Goal: Transaction & Acquisition: Purchase product/service

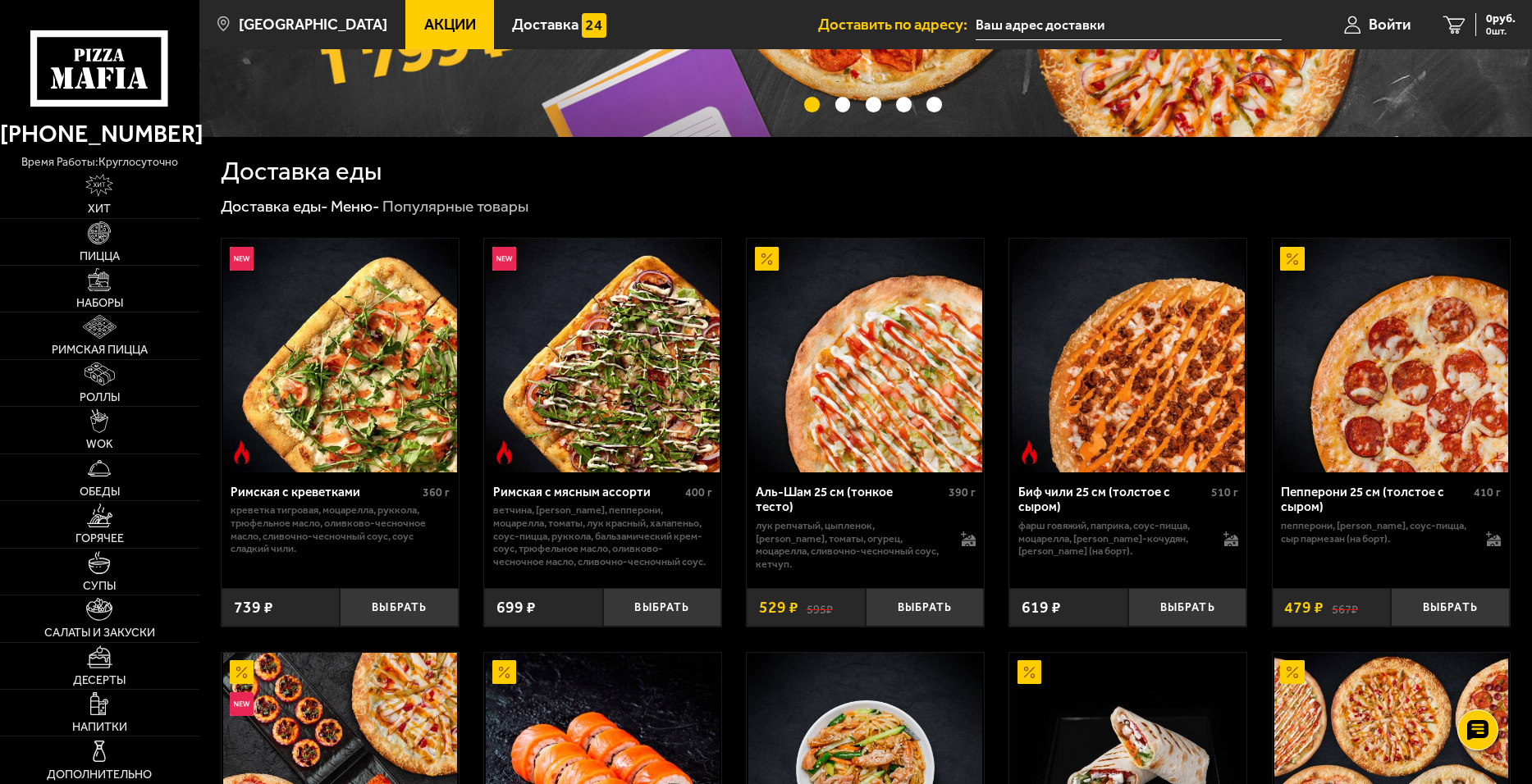
scroll to position [410, 0]
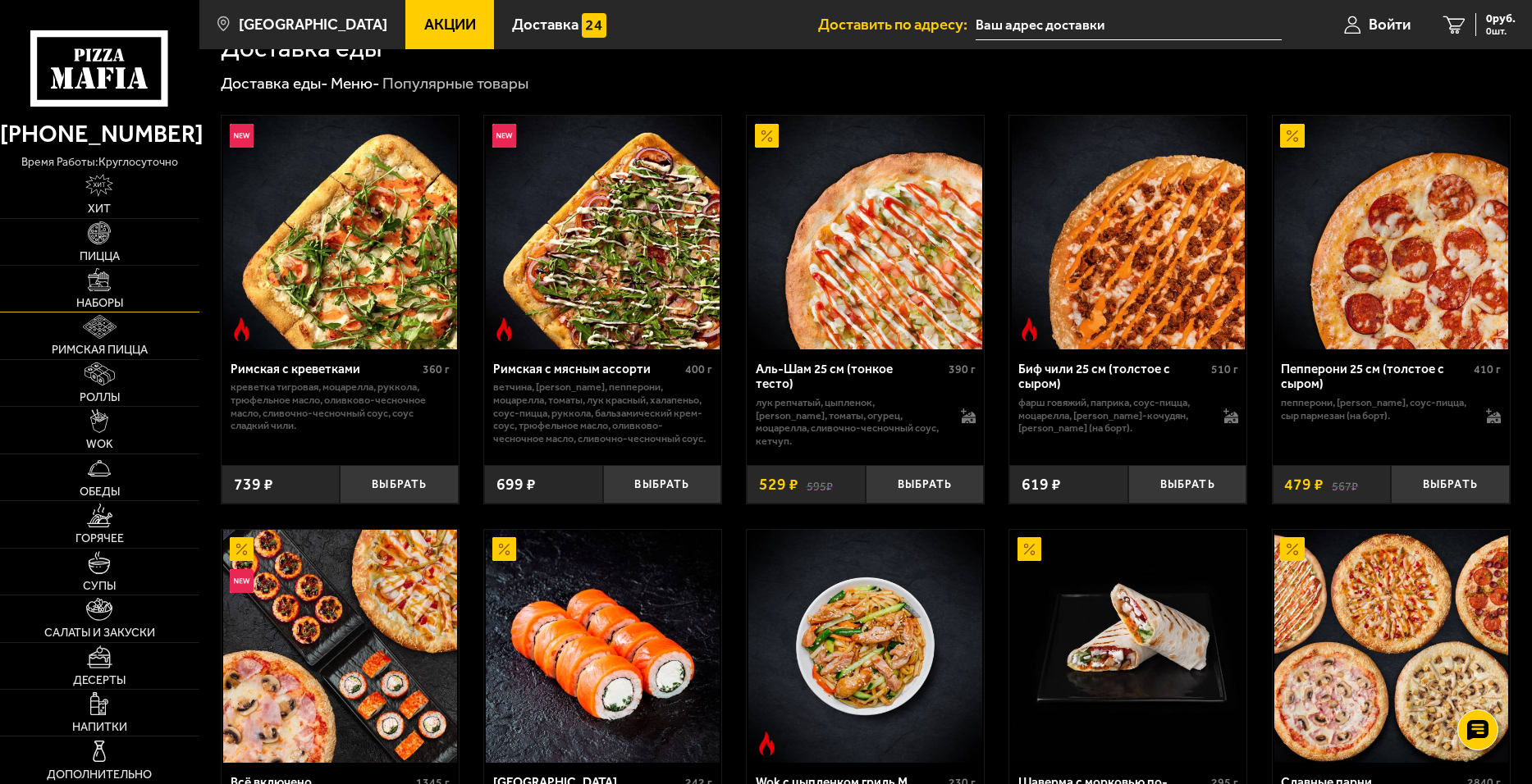
click at [119, 298] on span "Наборы" at bounding box center [100, 303] width 47 height 11
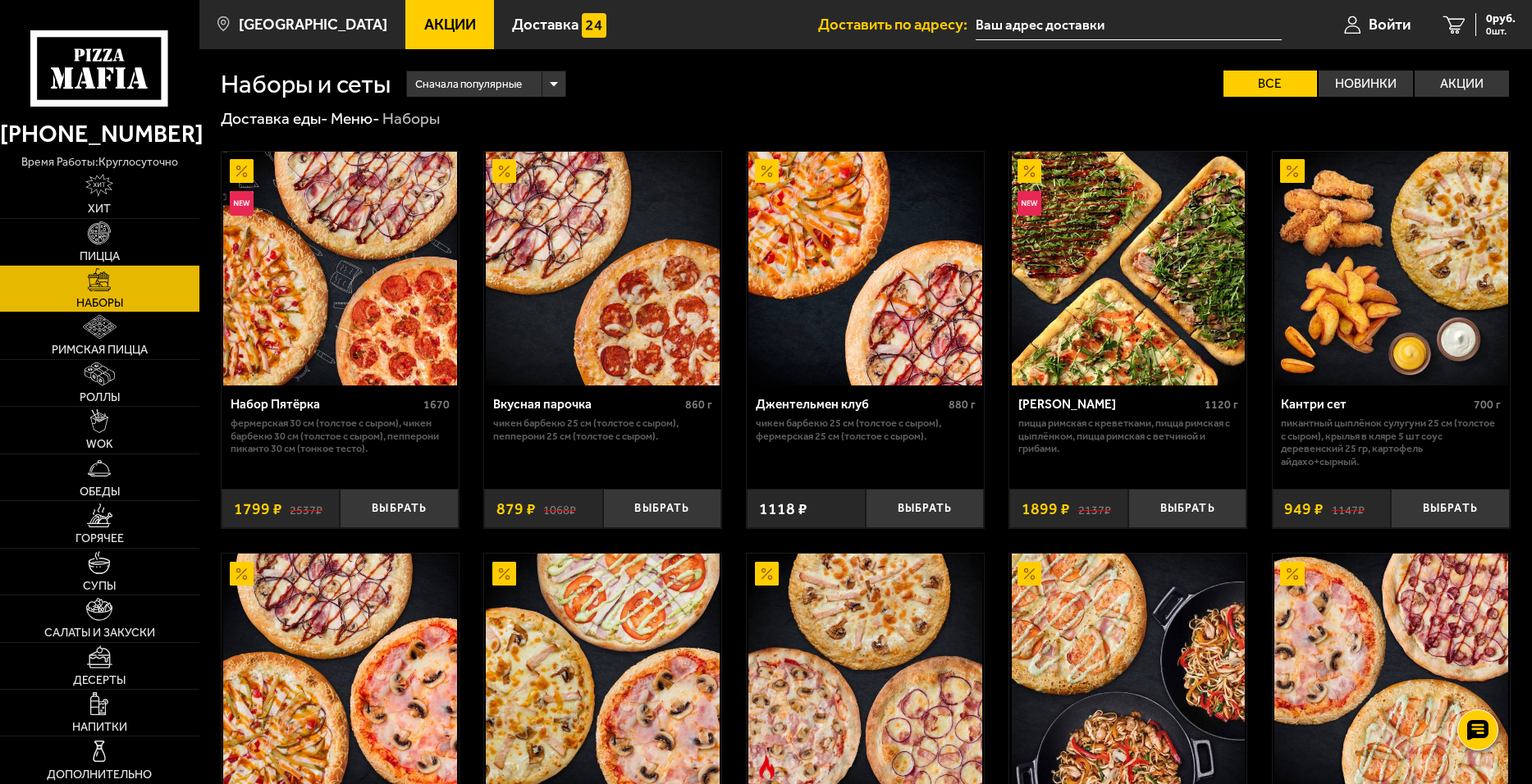
click at [1110, 212] on img at bounding box center [1129, 268] width 234 height 233
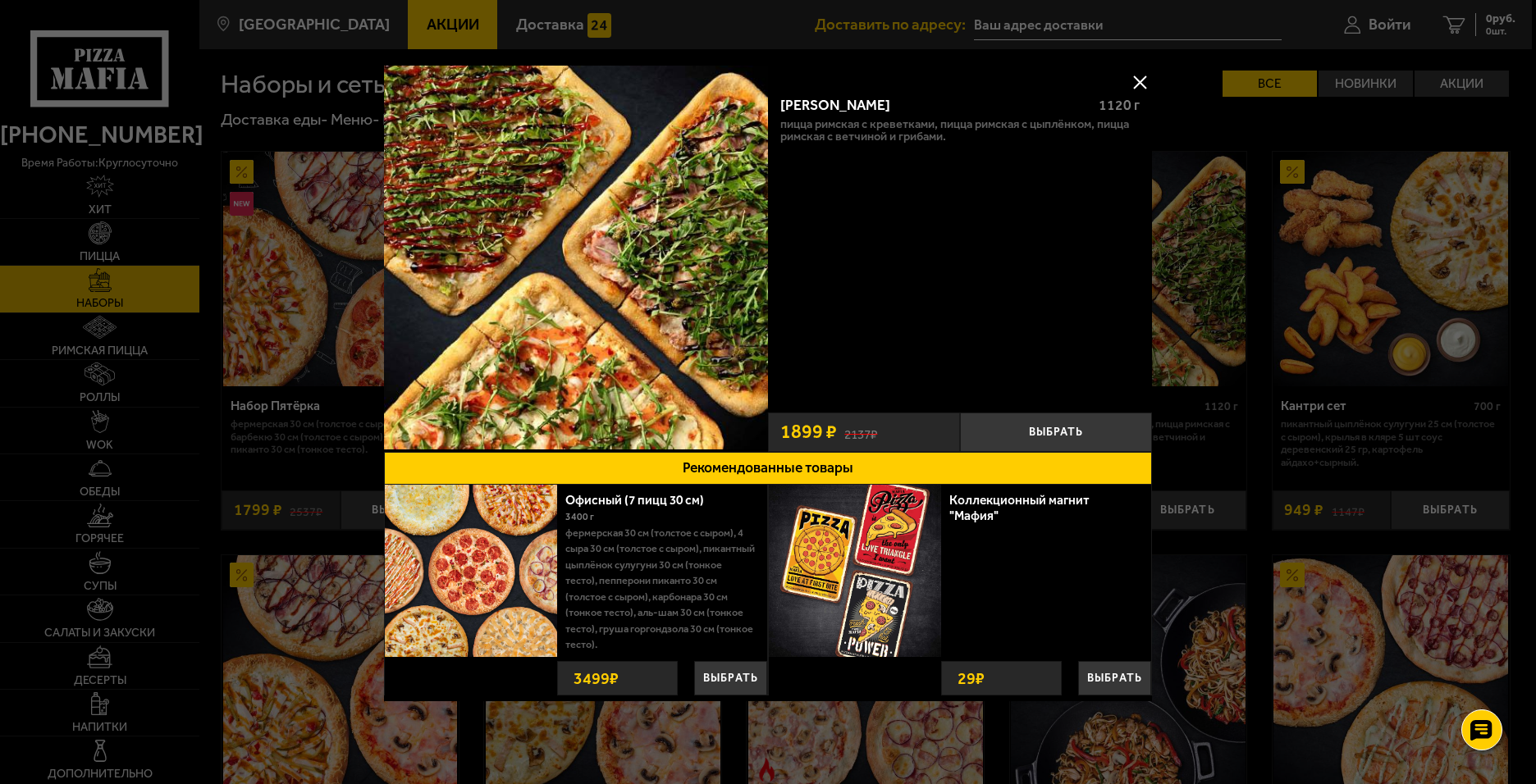
click at [1134, 80] on button at bounding box center [1139, 82] width 25 height 25
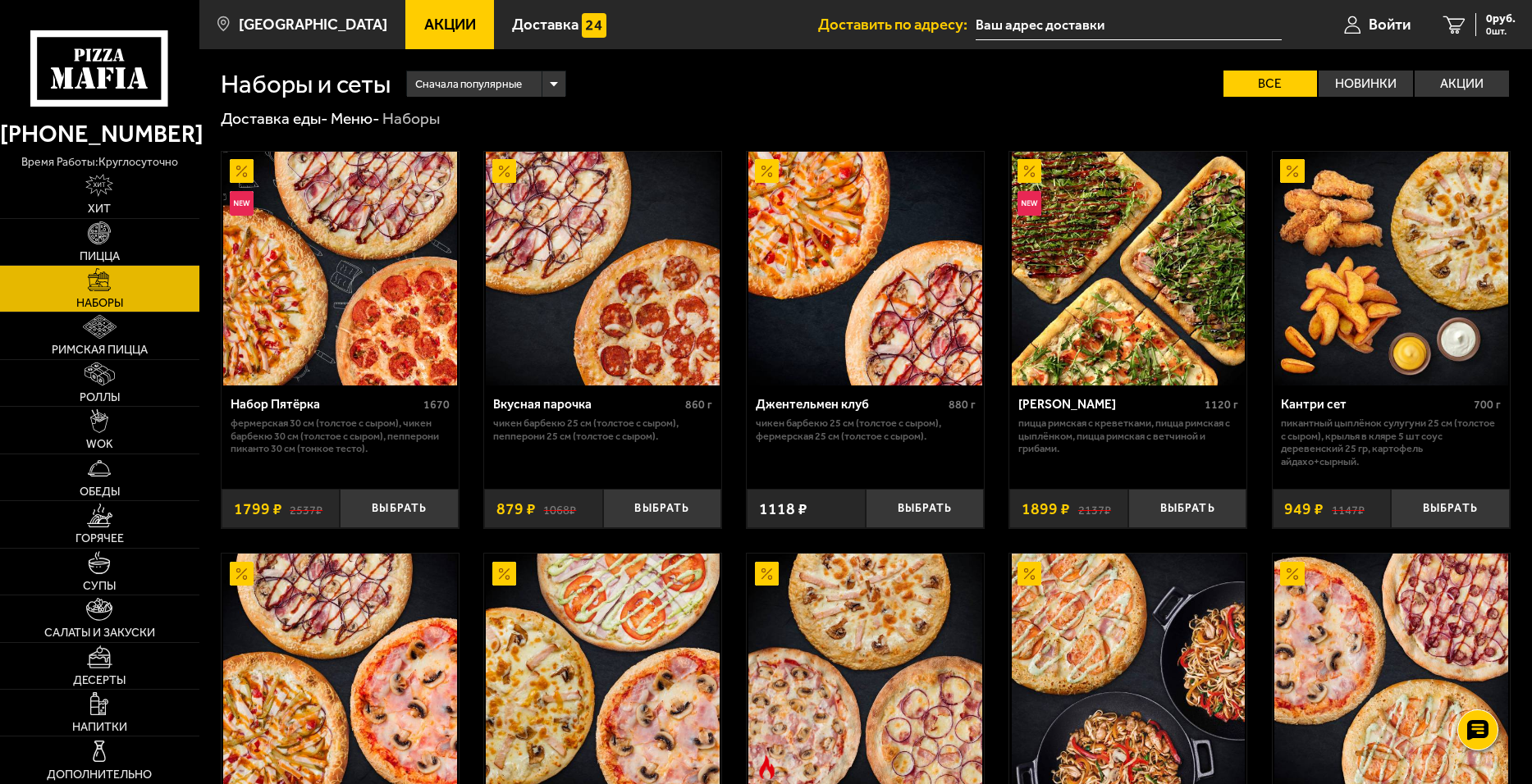
click at [505, 78] on span "Сначала популярные" at bounding box center [468, 84] width 107 height 31
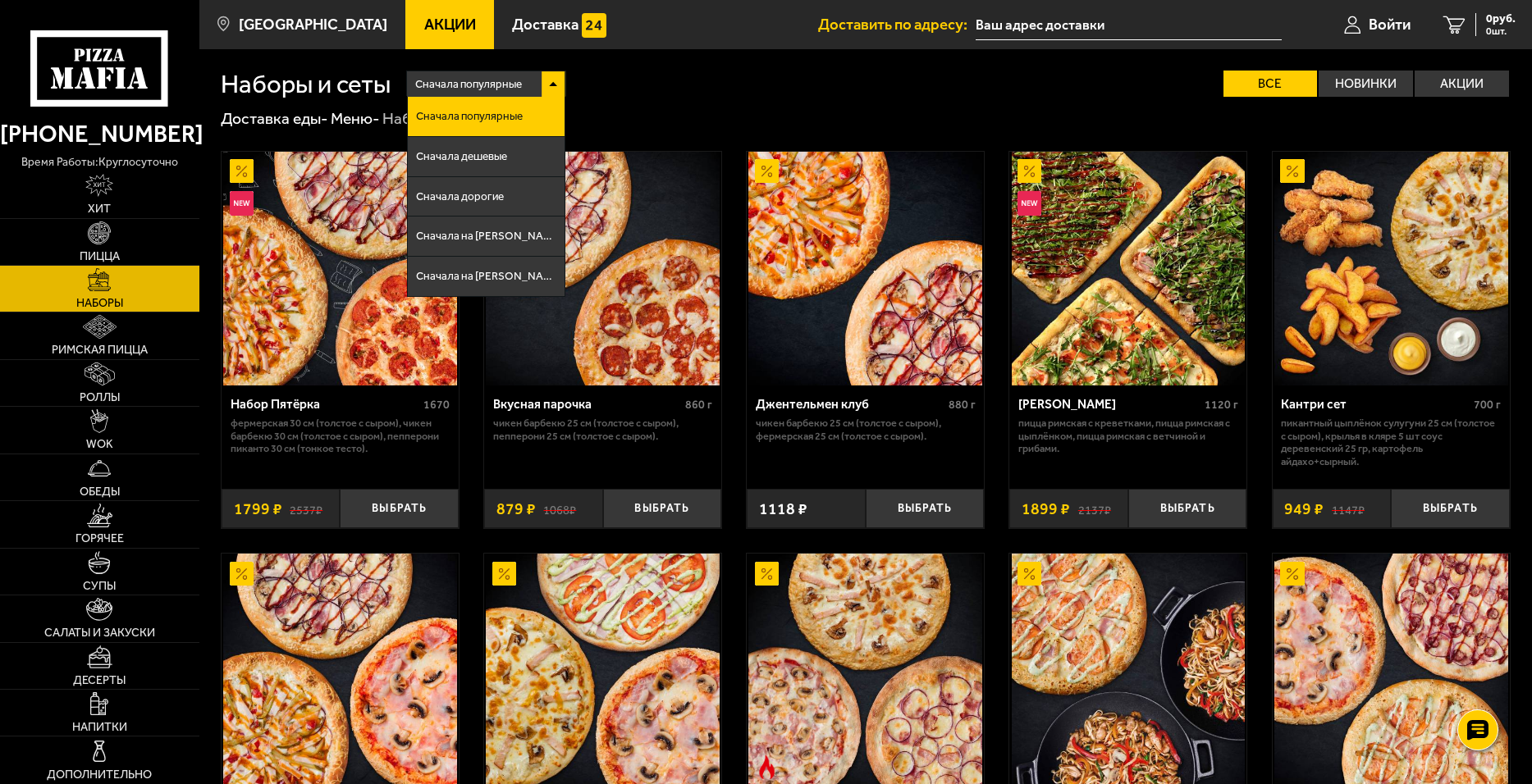
click at [491, 155] on span "Сначала дешевые" at bounding box center [461, 156] width 91 height 11
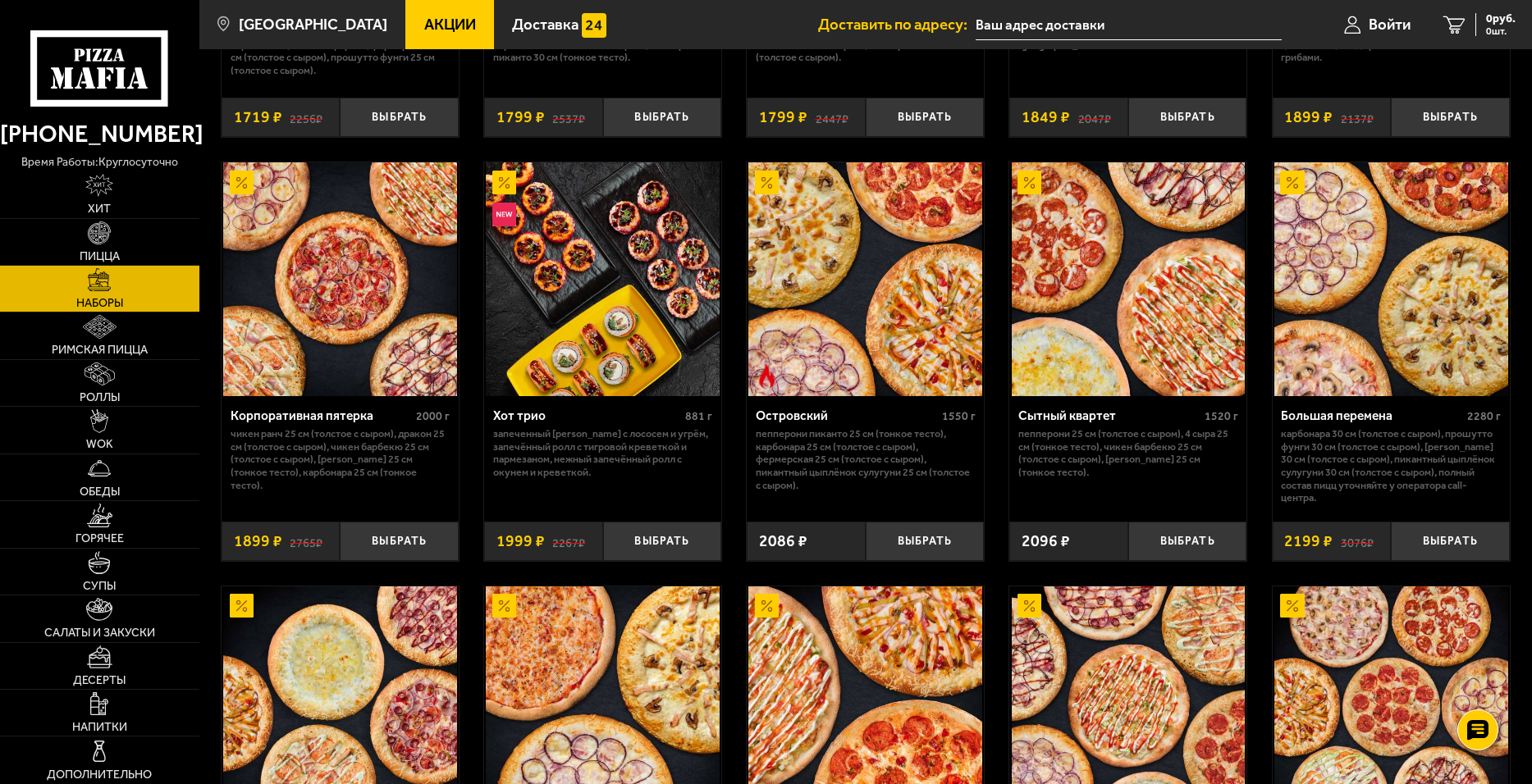
scroll to position [1722, 0]
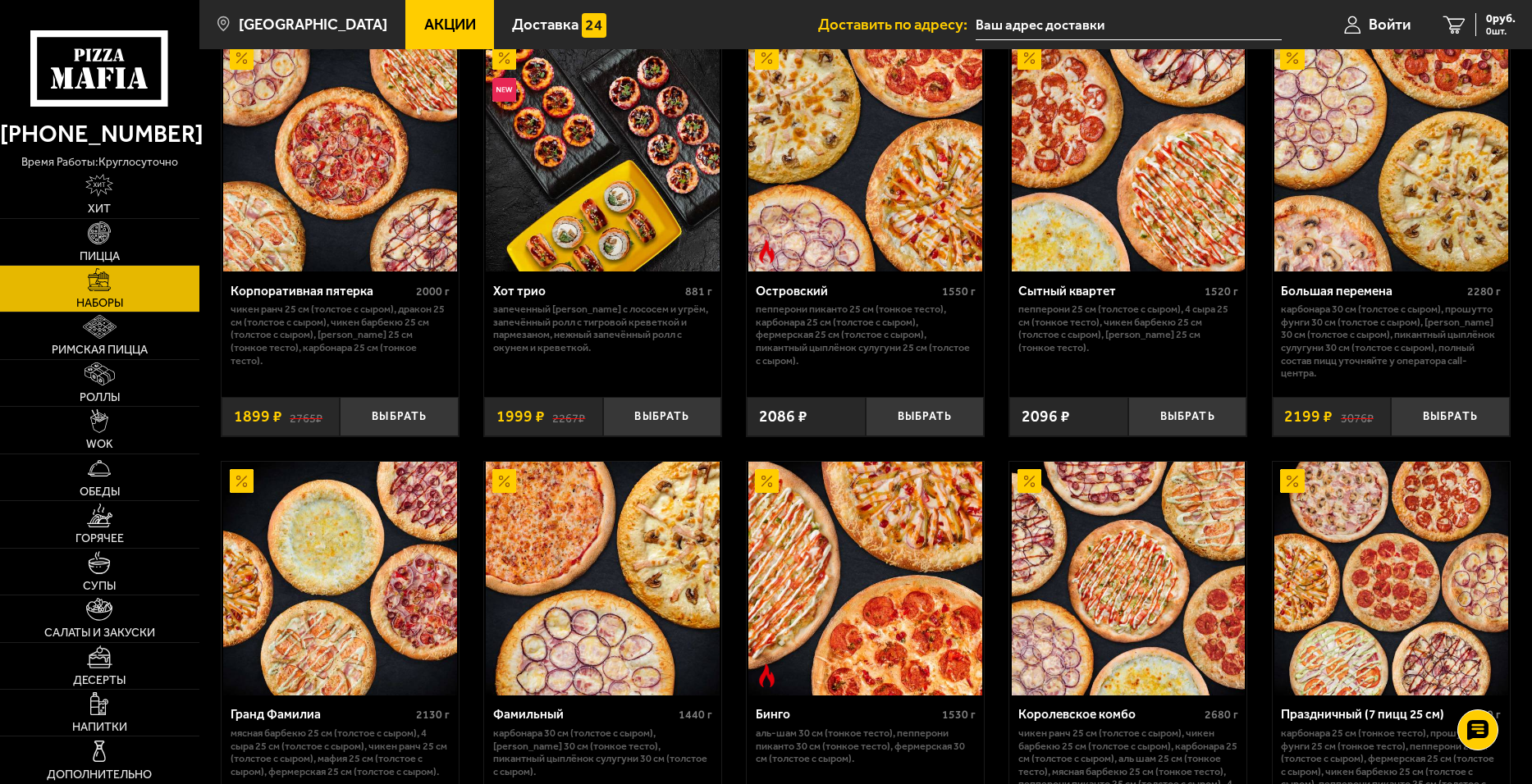
click at [436, 20] on span "Акции" at bounding box center [450, 25] width 52 height 15
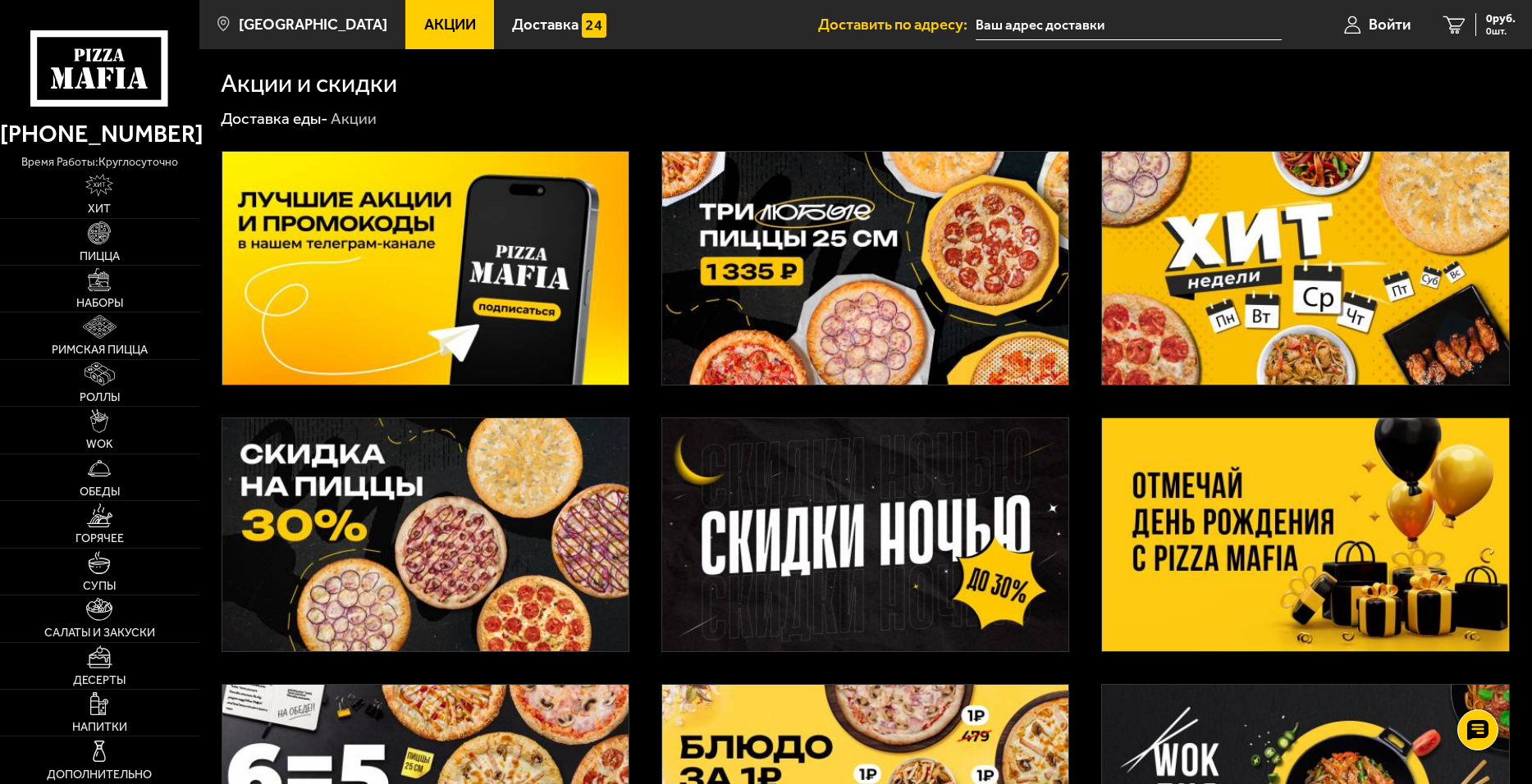
click at [806, 199] on img at bounding box center [865, 268] width 406 height 233
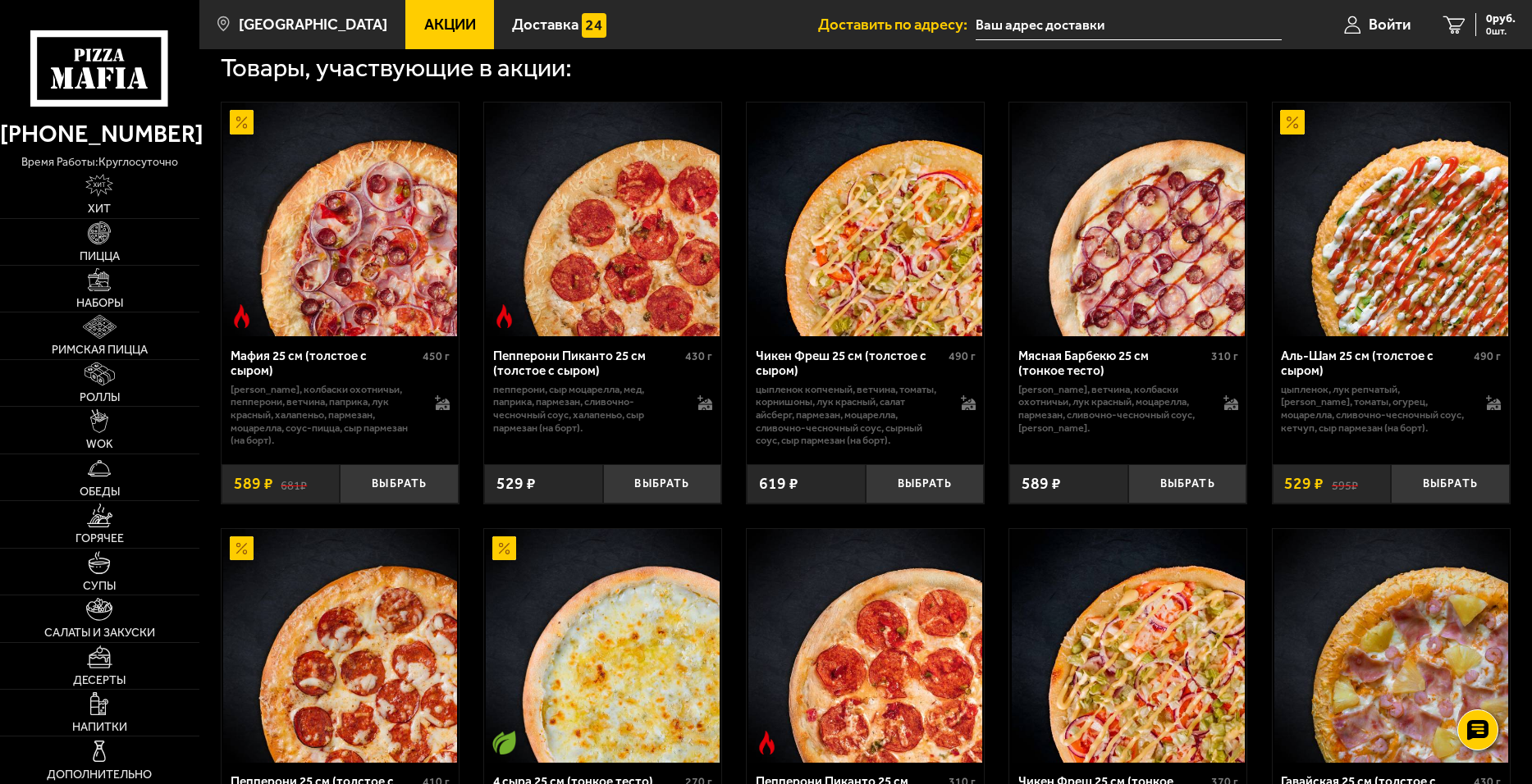
scroll to position [574, 0]
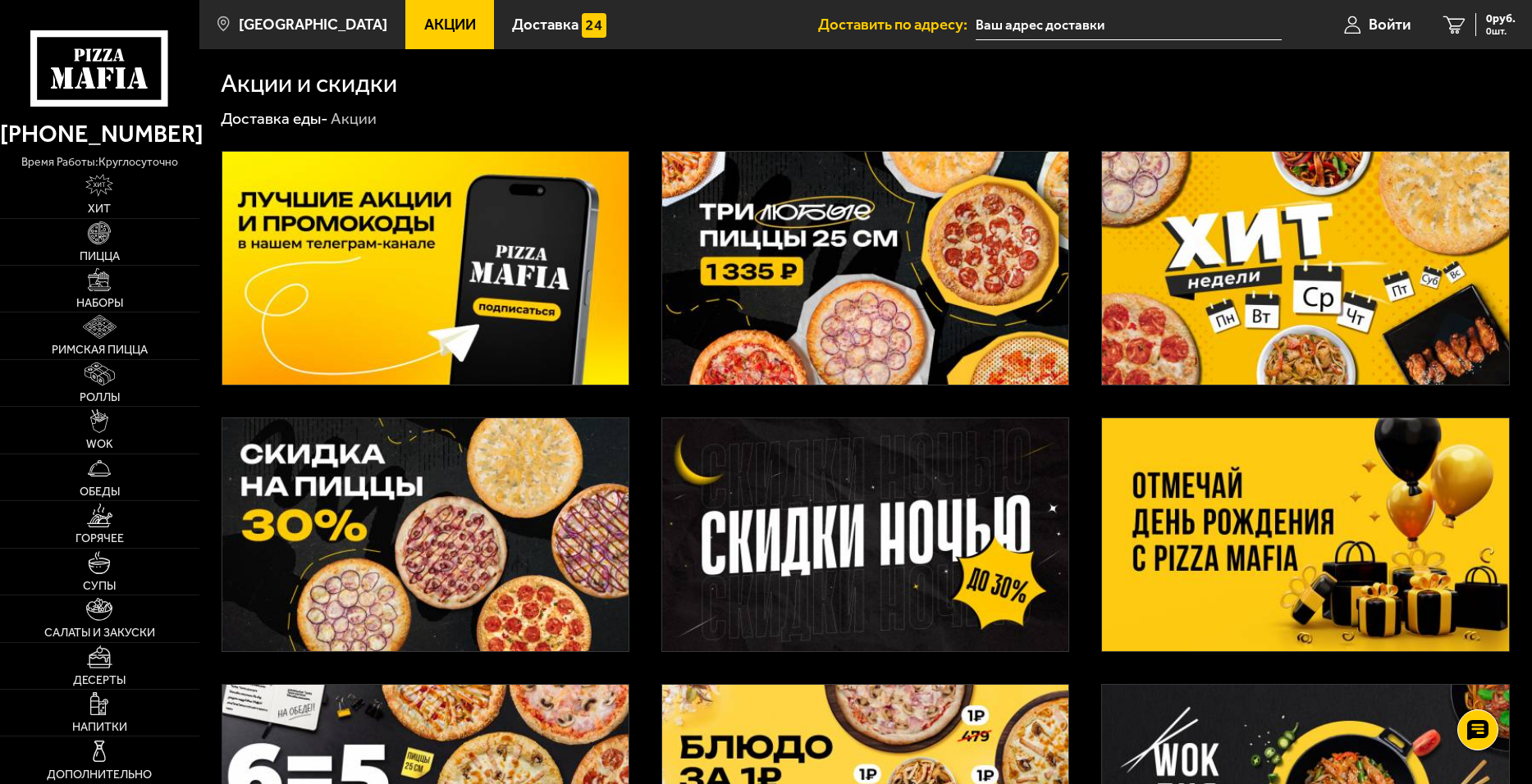
click at [452, 501] on img at bounding box center [425, 534] width 406 height 233
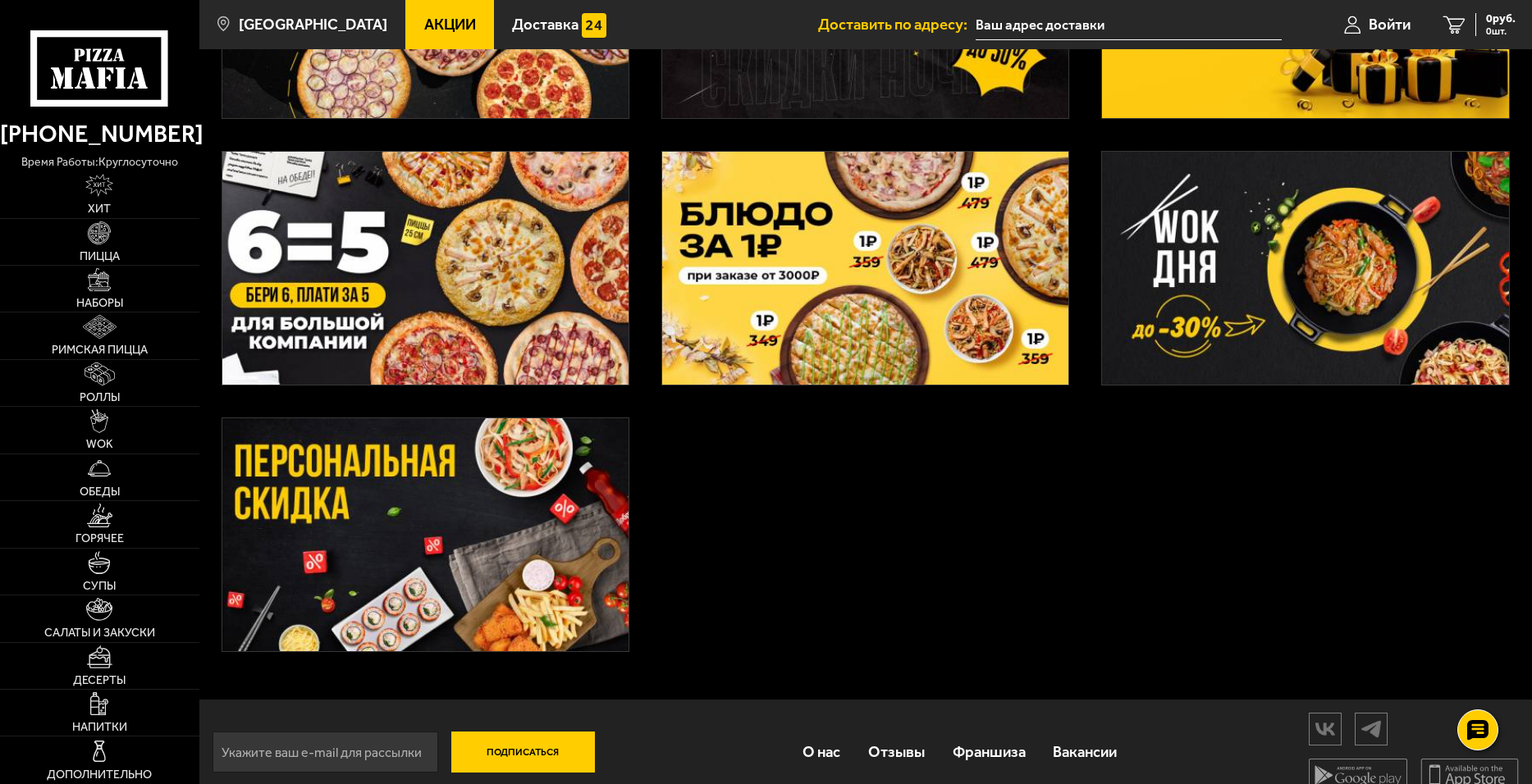
scroll to position [557, 0]
